Goal: Task Accomplishment & Management: Manage account settings

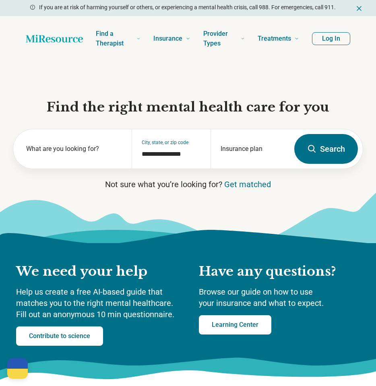
click at [340, 40] on button "Log In" at bounding box center [331, 38] width 38 height 13
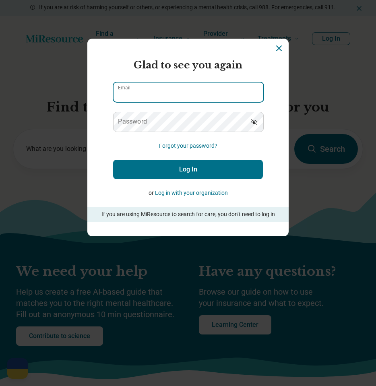
type input "**********"
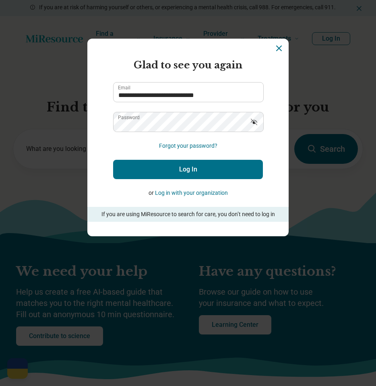
click at [221, 165] on button "Log In" at bounding box center [188, 169] width 150 height 19
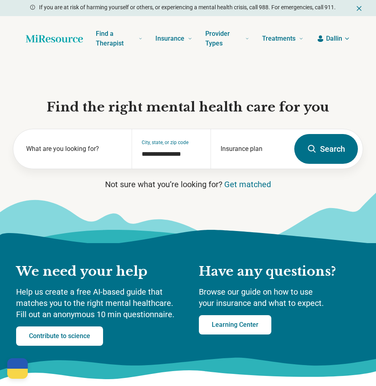
click at [342, 37] on button "Dallin" at bounding box center [333, 39] width 34 height 10
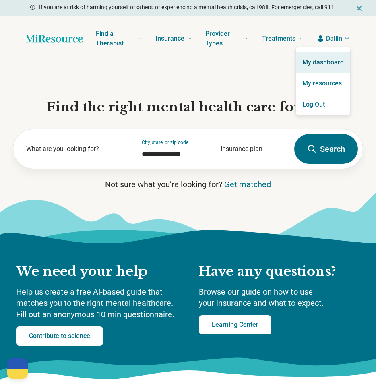
click at [332, 64] on link "My dashboard" at bounding box center [323, 62] width 54 height 21
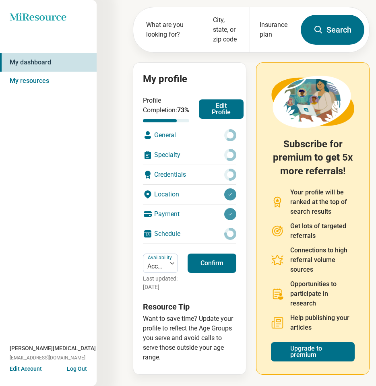
scroll to position [44, 0]
click at [228, 179] on circle at bounding box center [229, 174] width 9 height 9
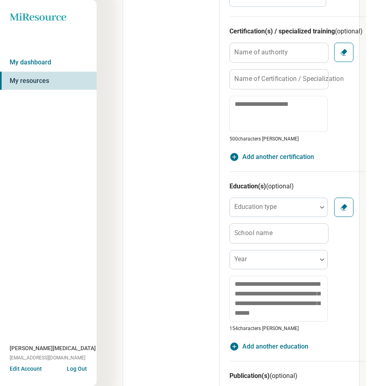
scroll to position [635, 16]
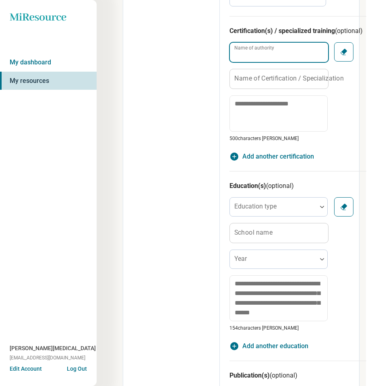
click at [286, 52] on input "Name of authority" at bounding box center [279, 52] width 98 height 19
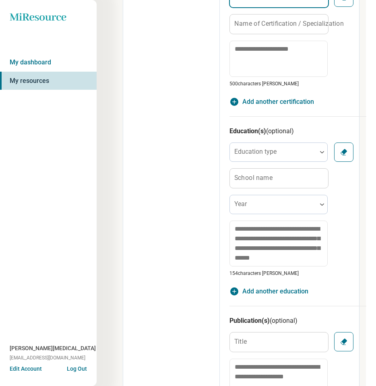
scroll to position [691, 13]
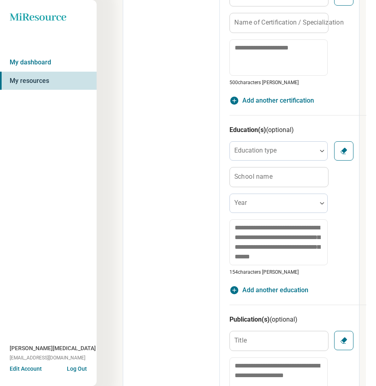
click at [360, 122] on div "Education(s) (optional) Education type School name Year 154 characters [PERSON_…" at bounding box center [297, 209] width 137 height 189
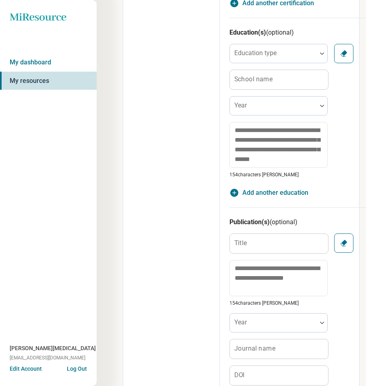
scroll to position [854, 19]
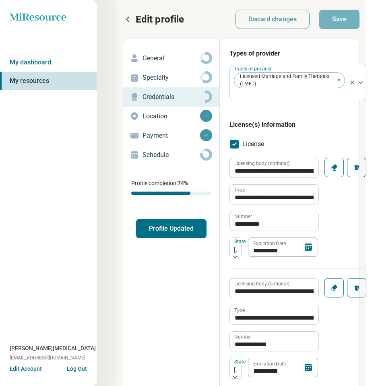
scroll to position [0, 0]
